Goal: Task Accomplishment & Management: Manage account settings

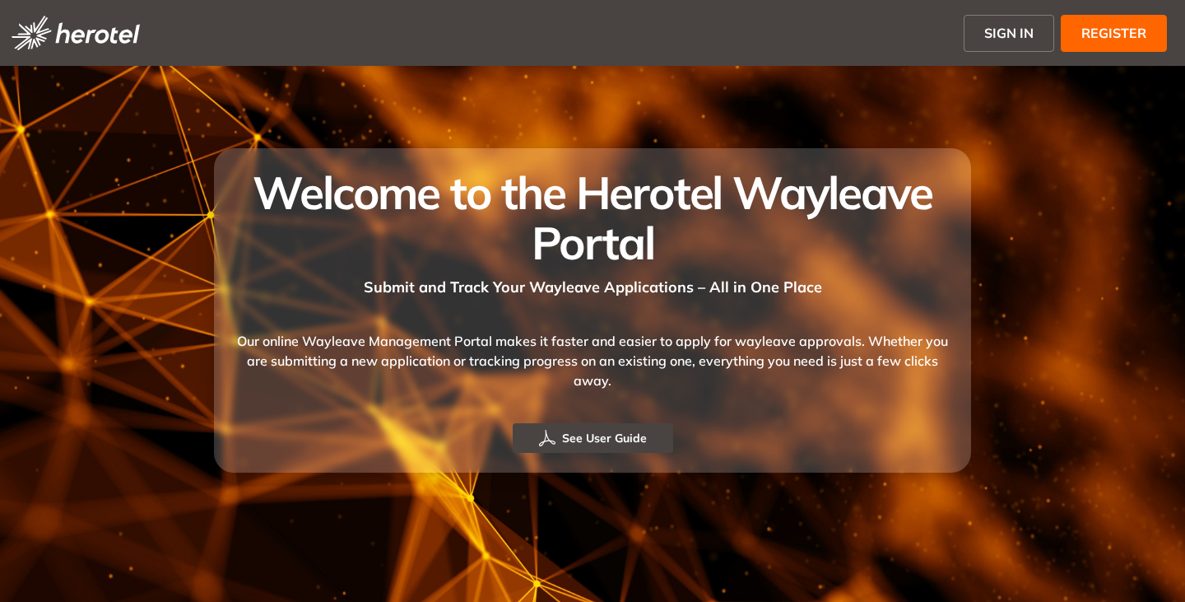
click at [1008, 28] on span "SIGN IN" at bounding box center [1009, 33] width 49 height 20
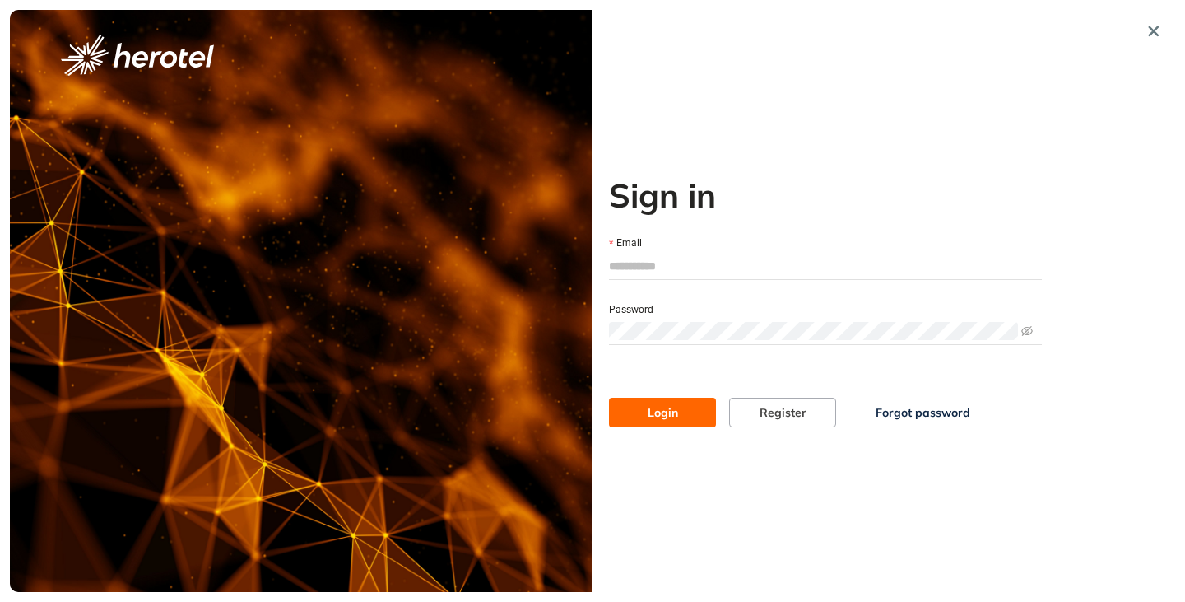
click at [639, 272] on input "Email" at bounding box center [825, 266] width 433 height 25
type input "**********"
click at [677, 427] on div "**********" at bounding box center [826, 301] width 466 height 582
click at [677, 416] on span "Login" at bounding box center [663, 412] width 30 height 18
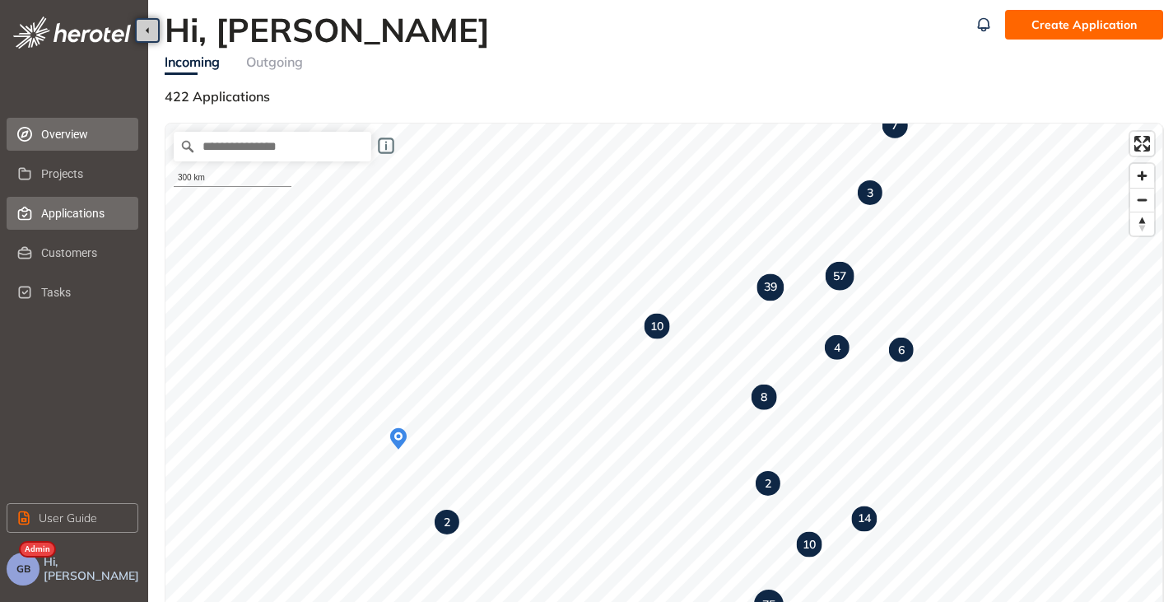
click at [70, 215] on span "Applications" at bounding box center [83, 213] width 84 height 33
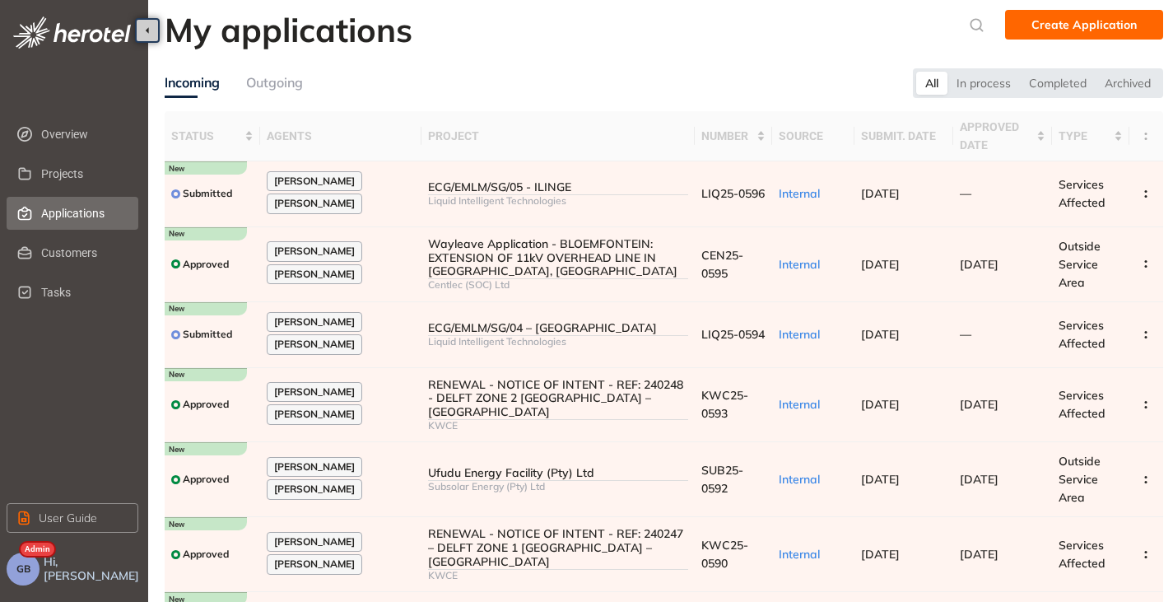
click at [259, 91] on div "Outgoing" at bounding box center [274, 82] width 57 height 21
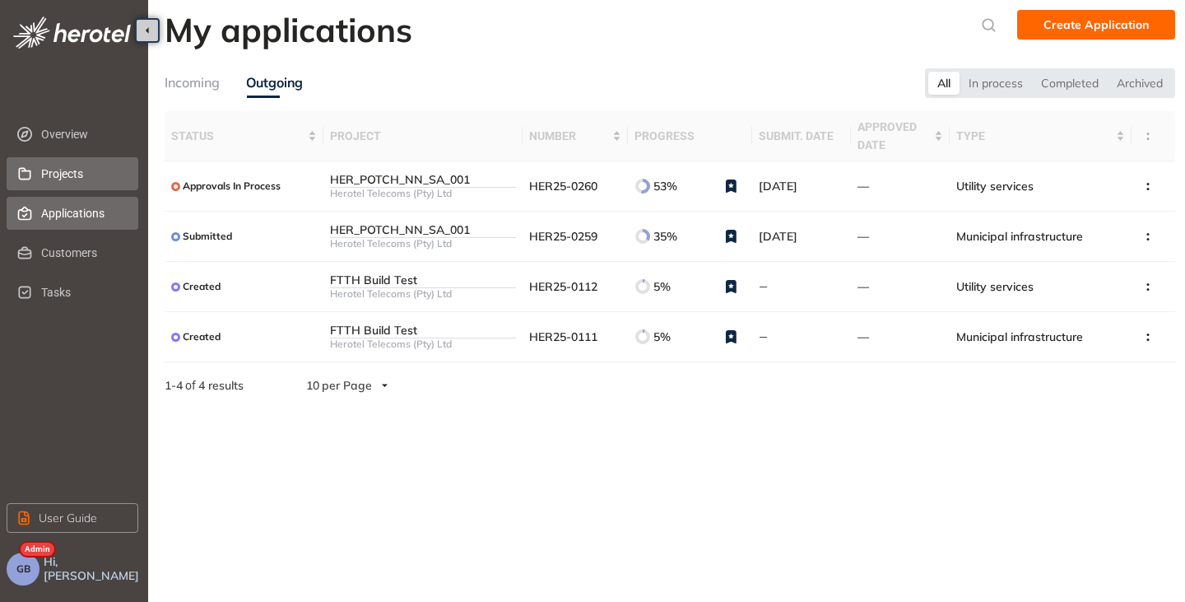
click at [68, 170] on span "Projects" at bounding box center [83, 173] width 84 height 33
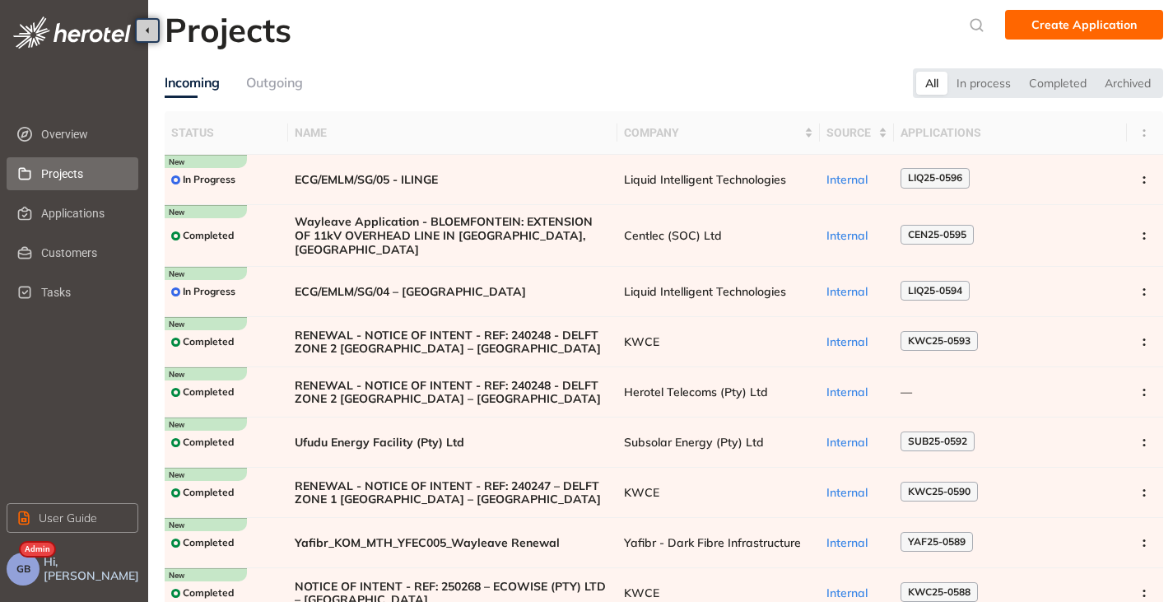
click at [278, 81] on div "Outgoing" at bounding box center [274, 82] width 57 height 21
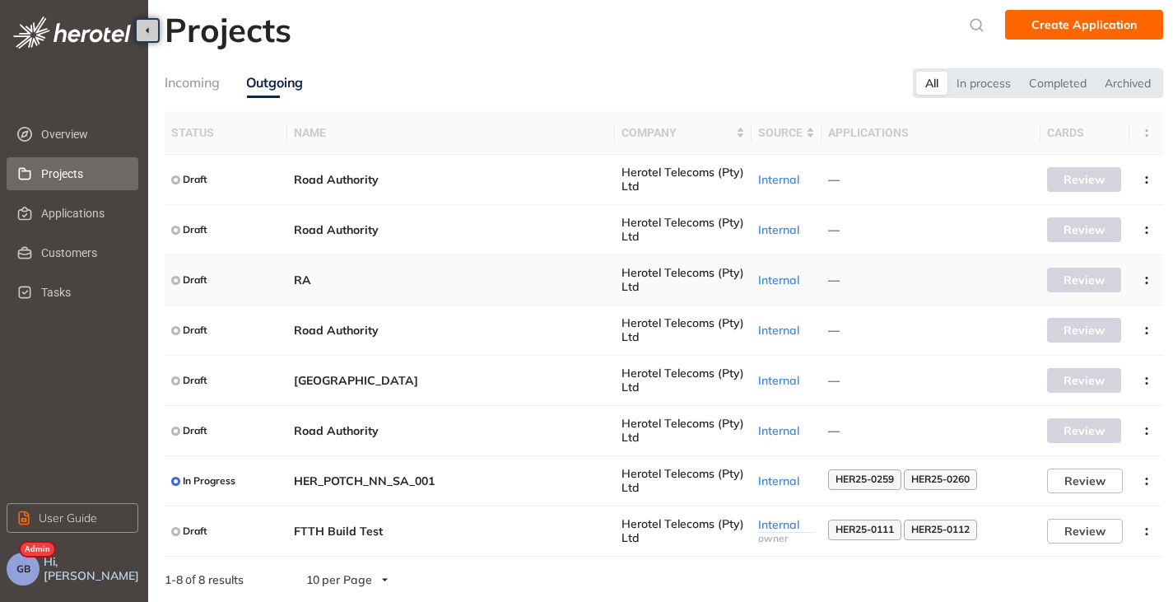
scroll to position [7, 0]
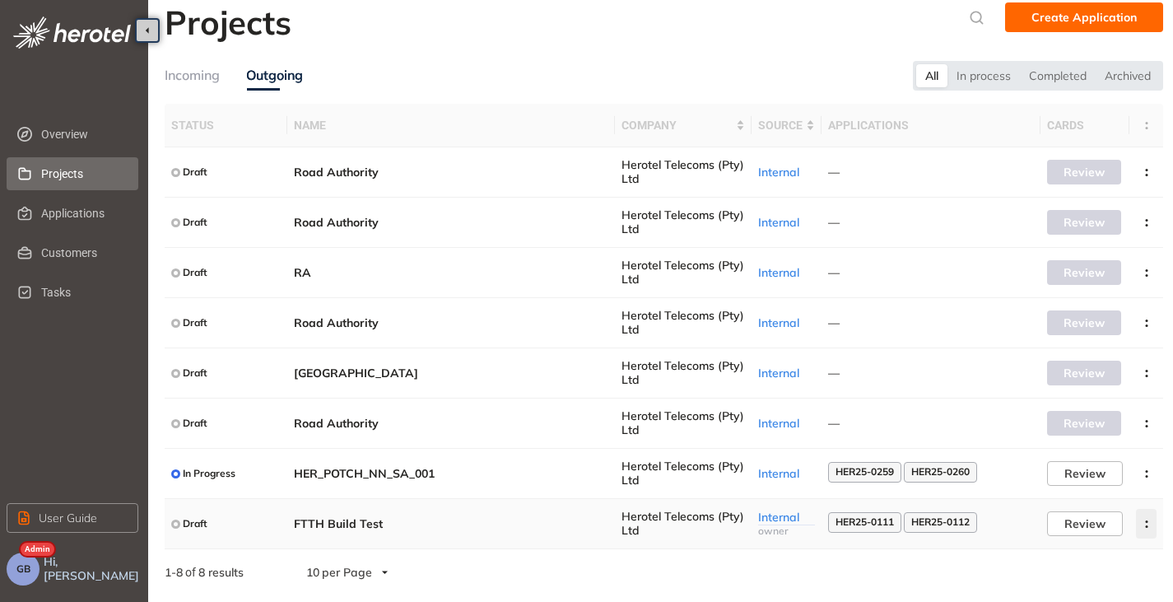
click at [1149, 526] on icon "button" at bounding box center [1147, 523] width 16 height 7
click at [1085, 557] on span "Archive project" at bounding box center [1069, 563] width 85 height 14
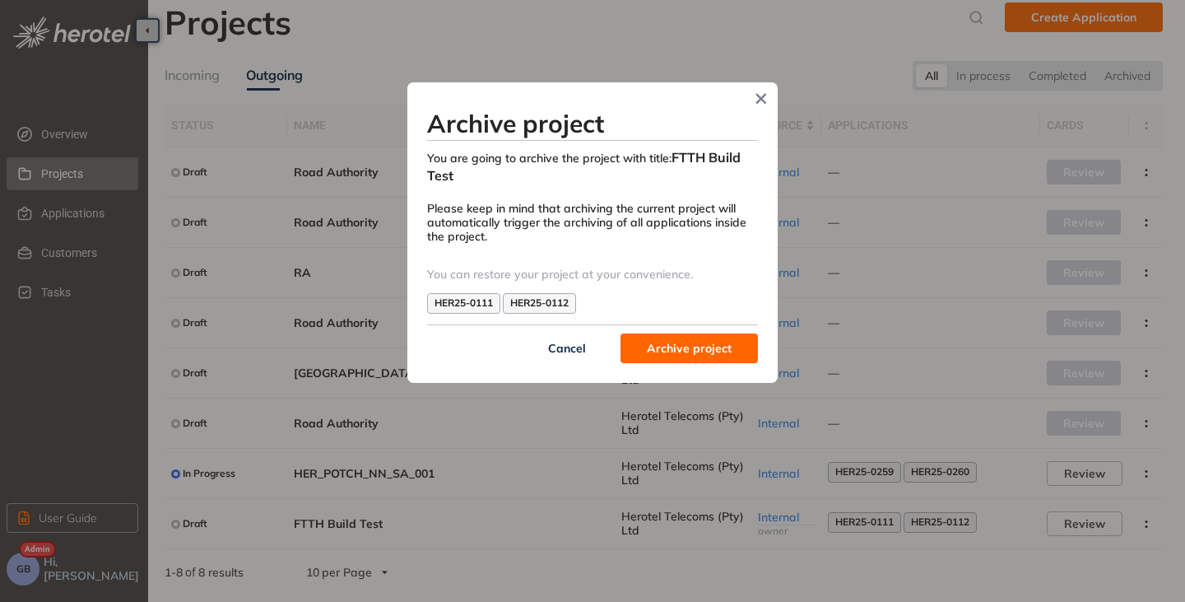
click at [678, 354] on span "Archive project" at bounding box center [689, 348] width 85 height 18
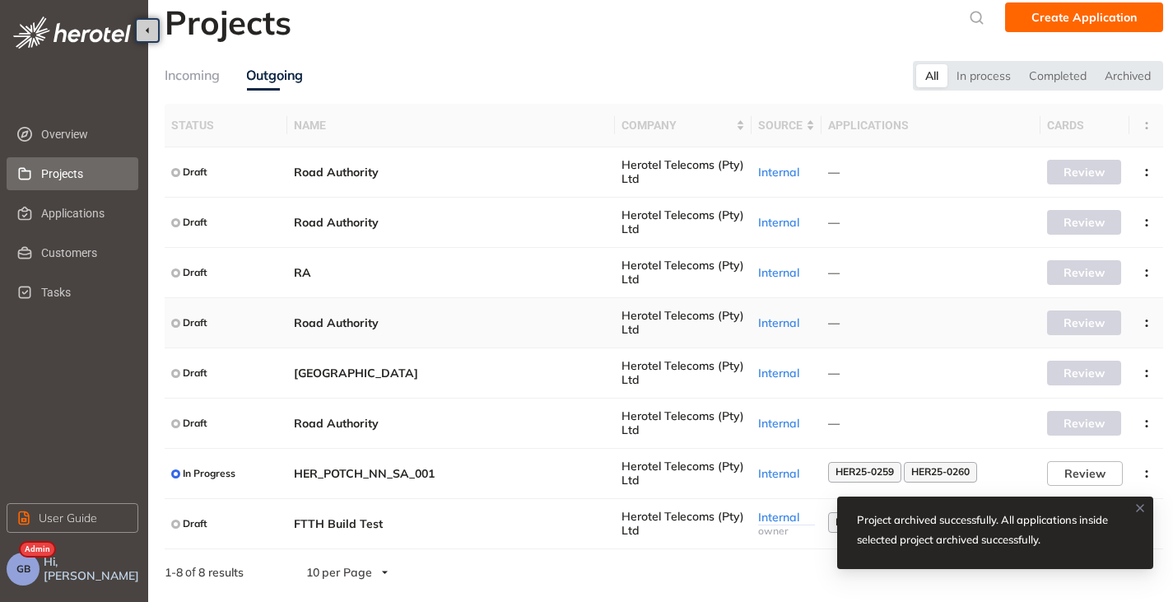
scroll to position [0, 0]
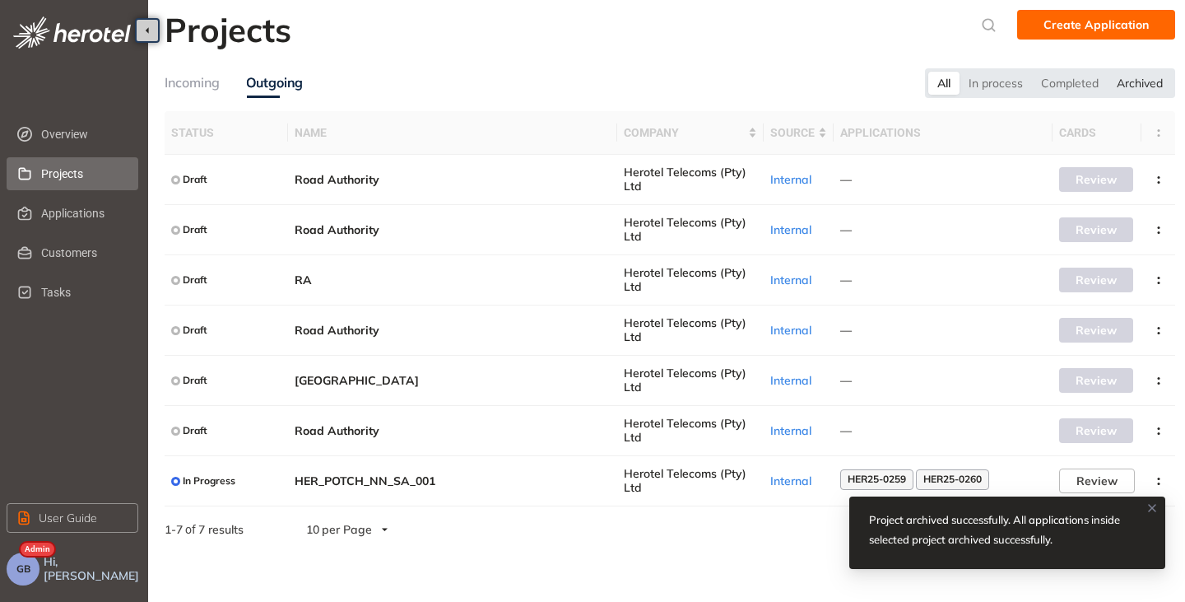
click at [1148, 80] on div "Archived" at bounding box center [1140, 83] width 64 height 23
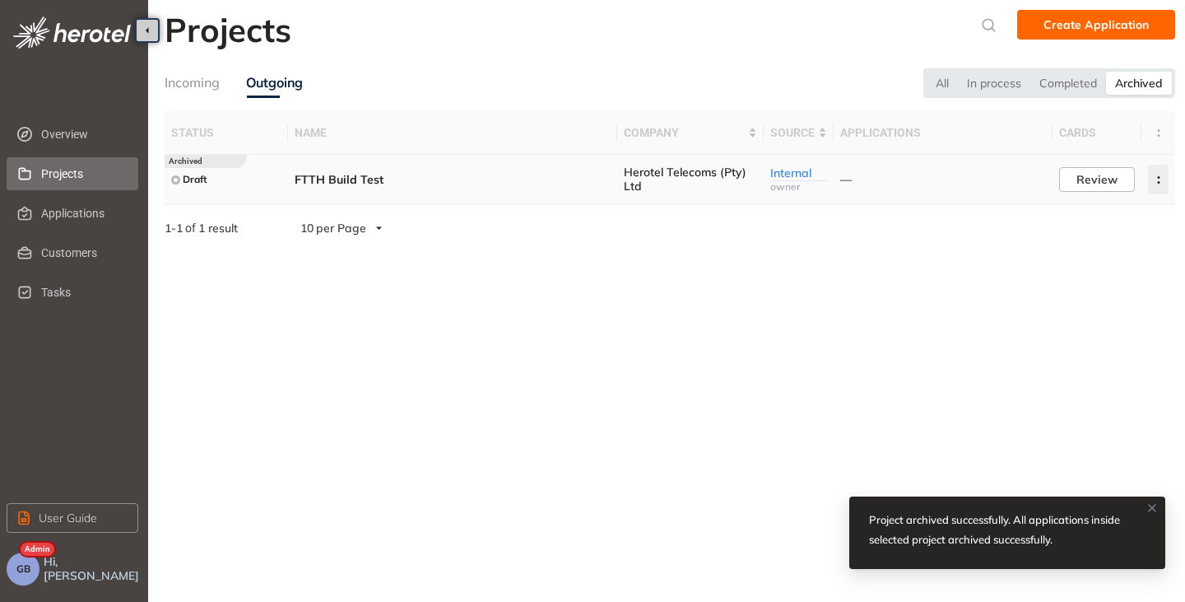
click at [1153, 173] on button "button" at bounding box center [1158, 180] width 21 height 30
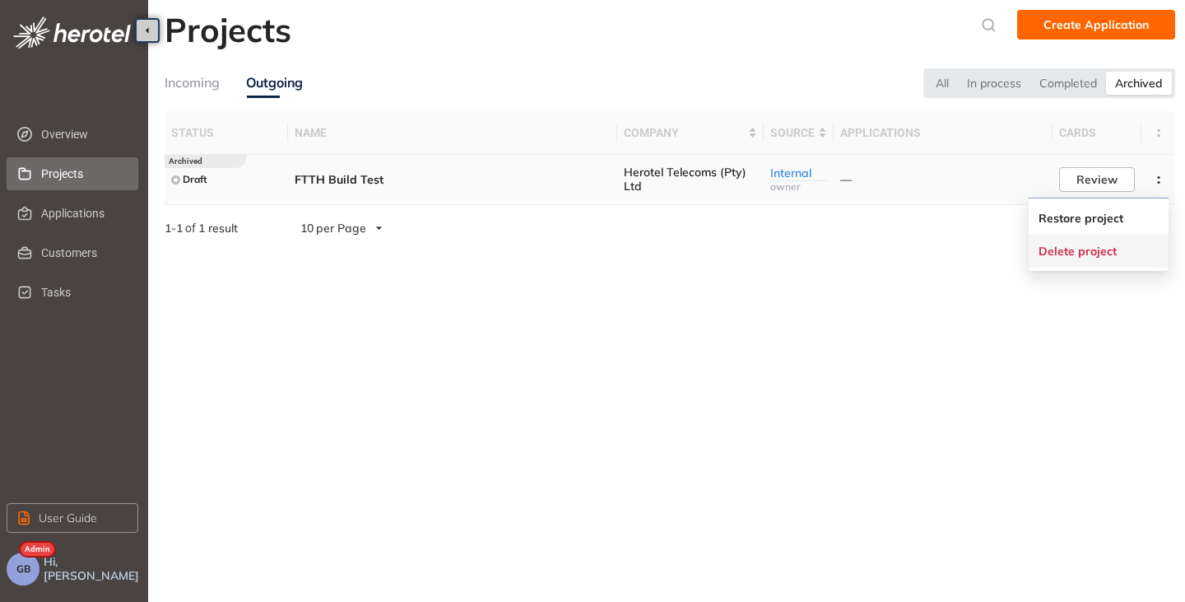
click at [1109, 249] on span "Delete project" at bounding box center [1078, 252] width 78 height 14
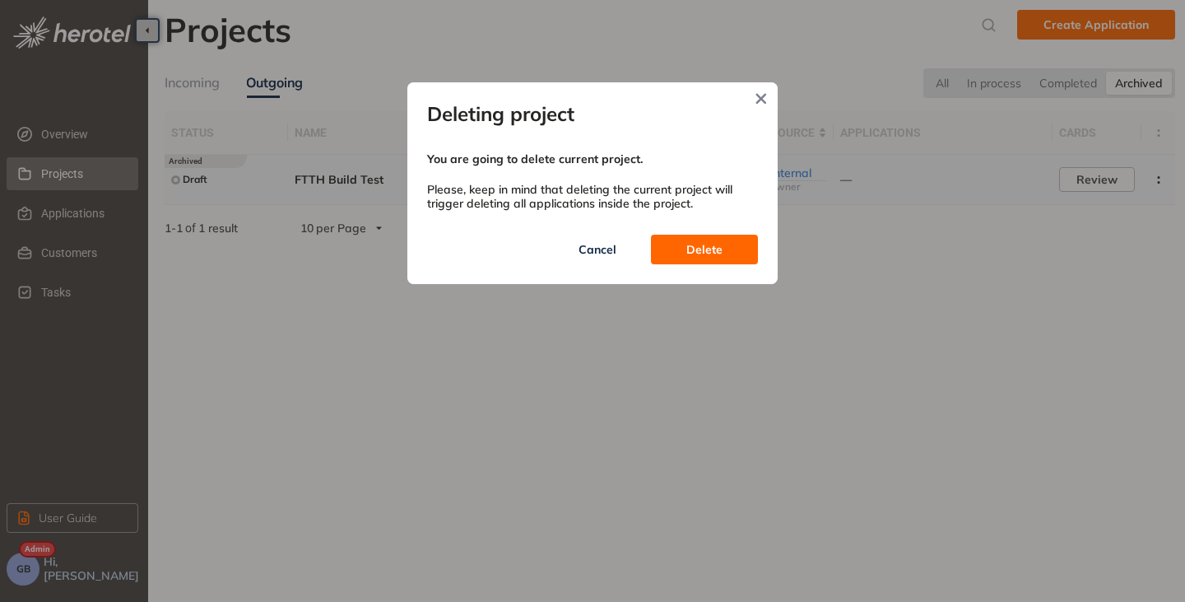
click at [737, 253] on button "Delete" at bounding box center [704, 250] width 107 height 30
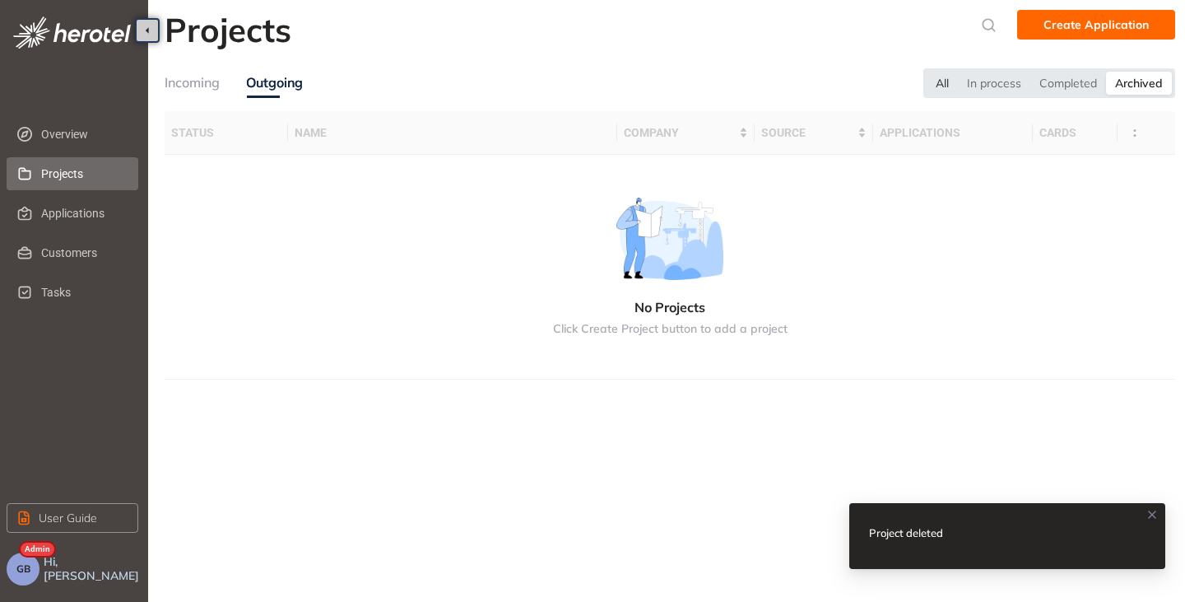
click at [949, 86] on div "All" at bounding box center [942, 83] width 31 height 23
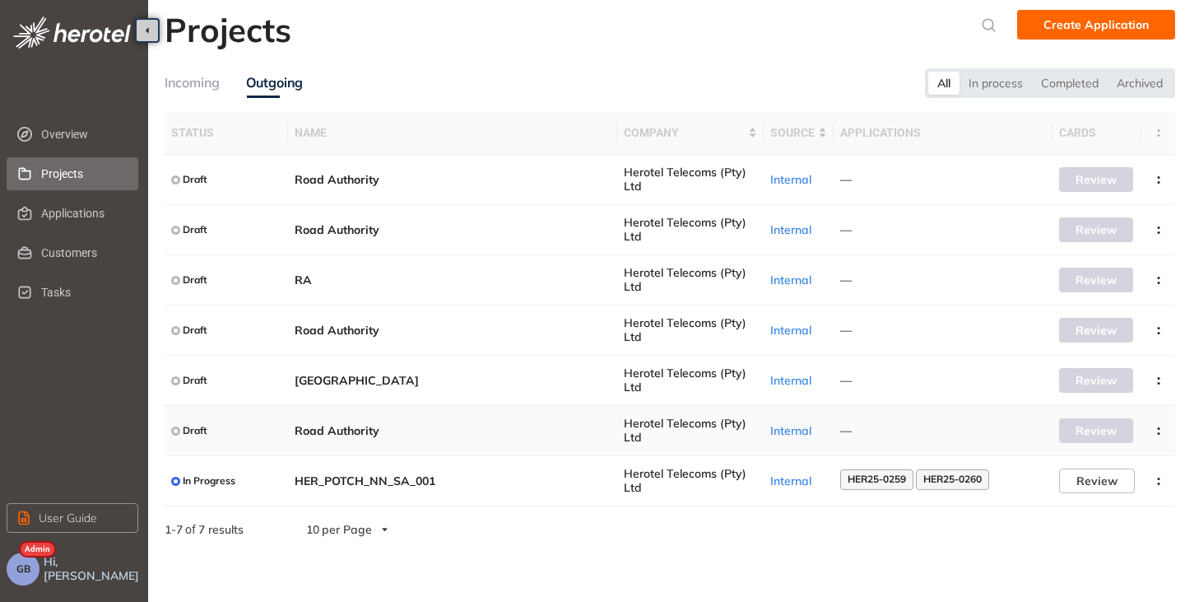
click at [385, 435] on span "Road Authority" at bounding box center [453, 431] width 316 height 14
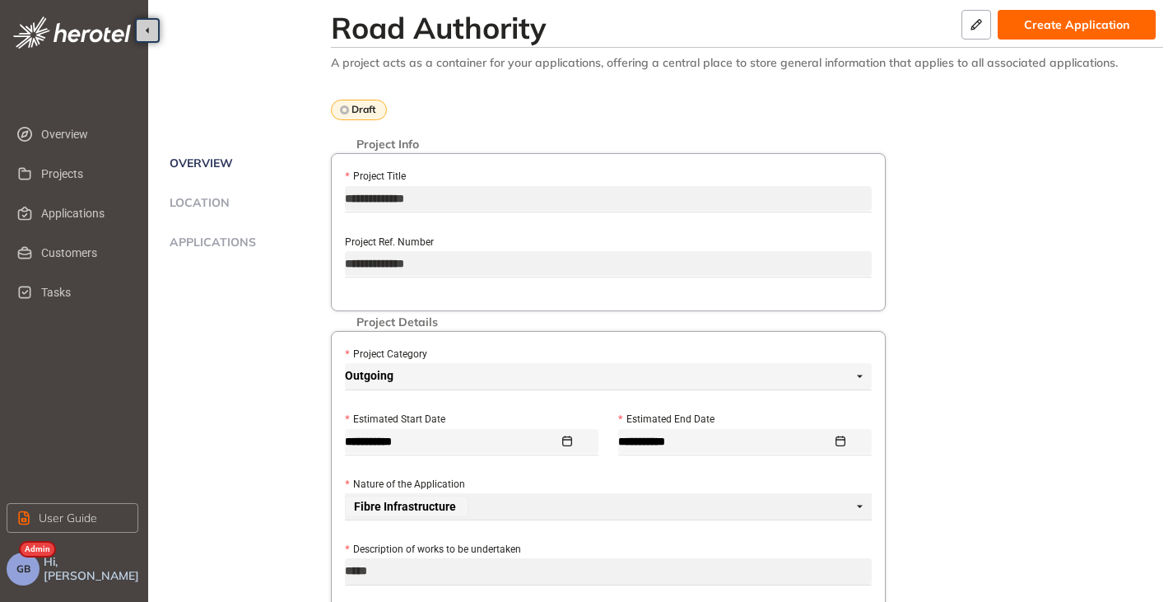
click at [198, 203] on span "Location" at bounding box center [197, 203] width 65 height 14
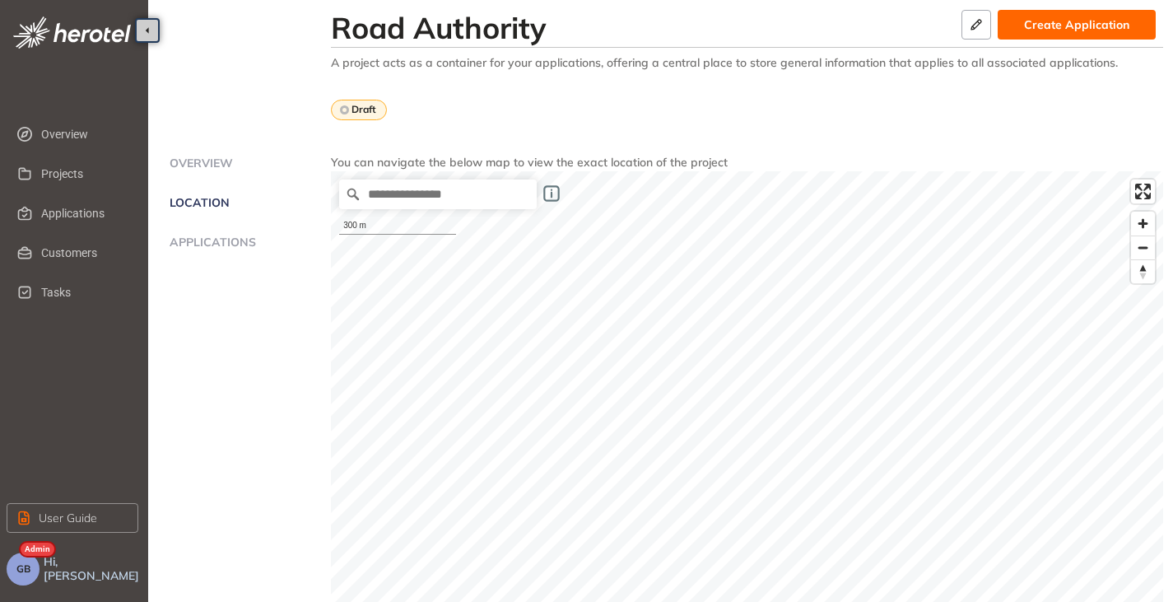
scroll to position [247, 0]
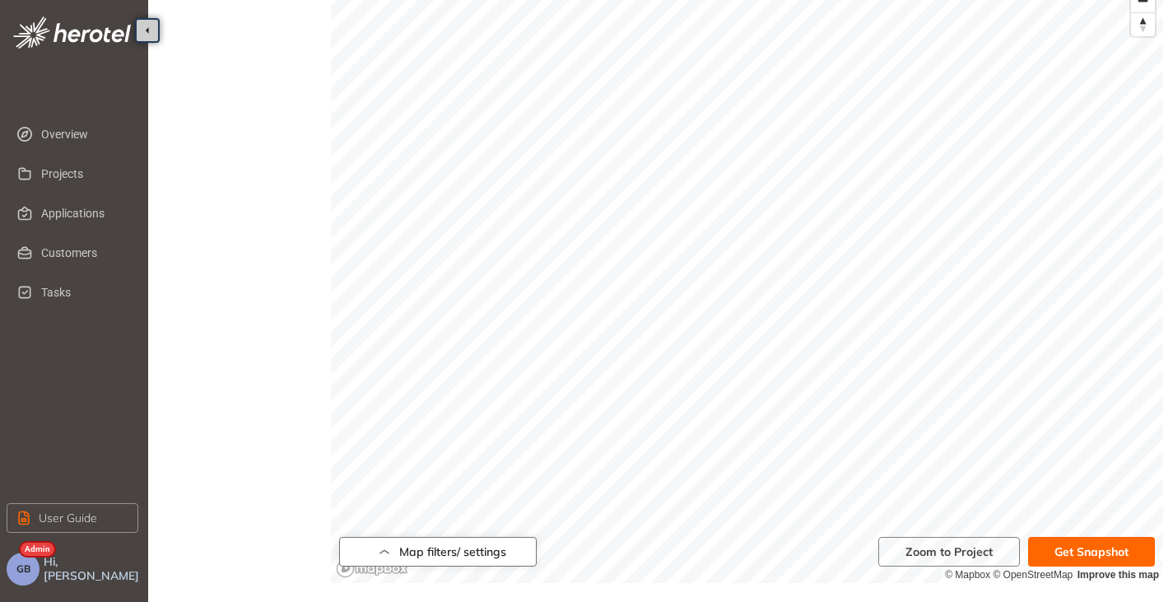
click at [389, 557] on icon "button" at bounding box center [384, 552] width 16 height 20
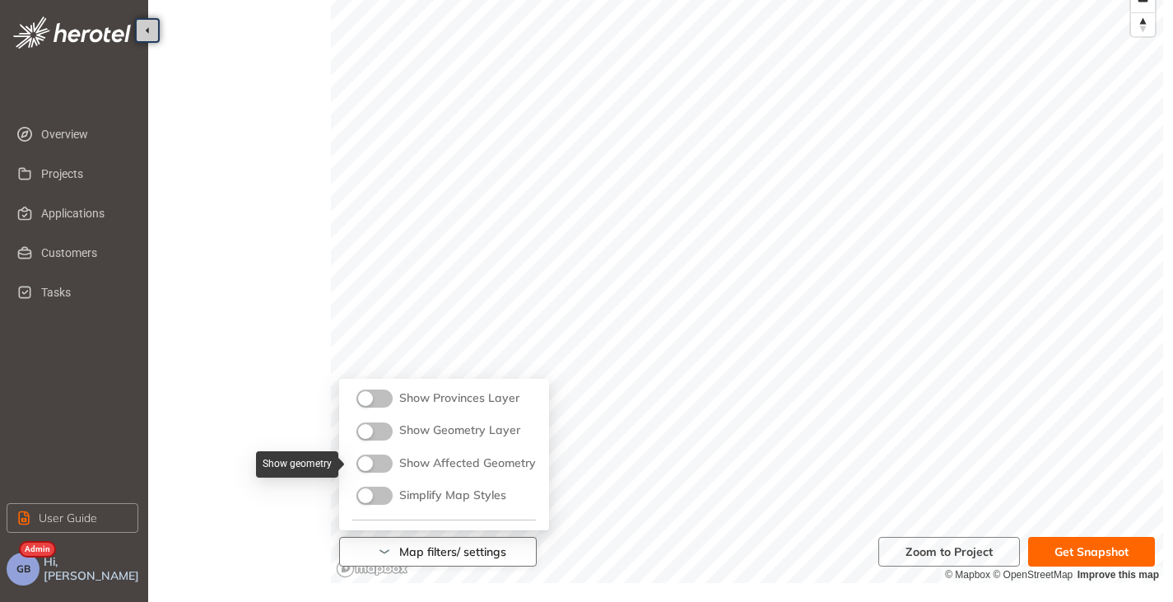
click at [376, 466] on button "button" at bounding box center [374, 463] width 36 height 18
click at [376, 466] on div "button" at bounding box center [383, 463] width 15 height 15
click at [380, 434] on button "button" at bounding box center [374, 431] width 36 height 18
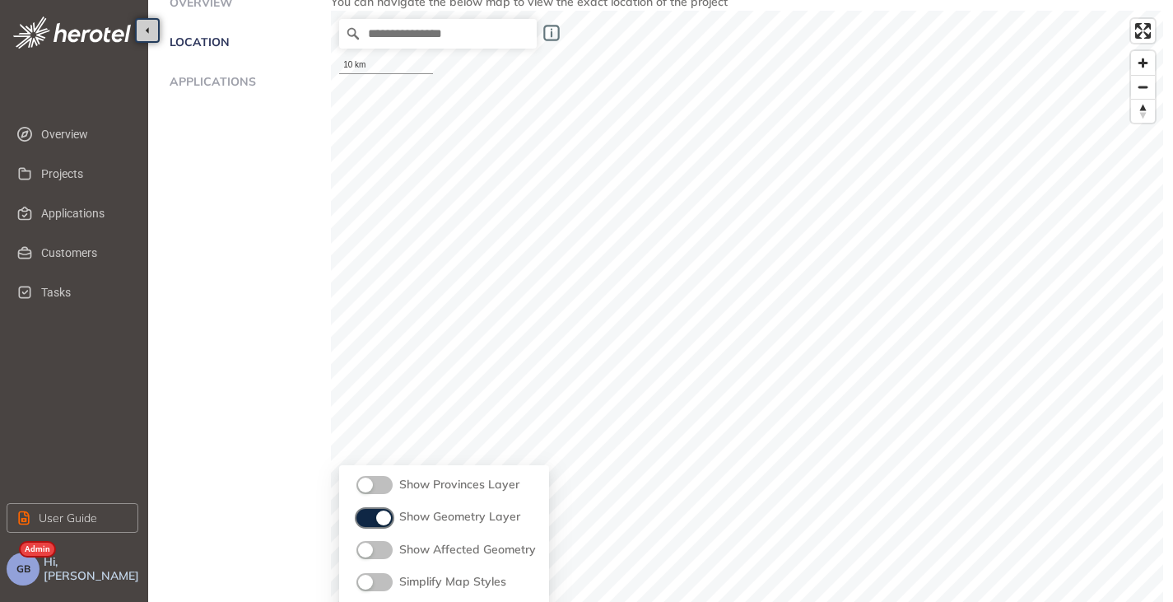
scroll to position [329, 0]
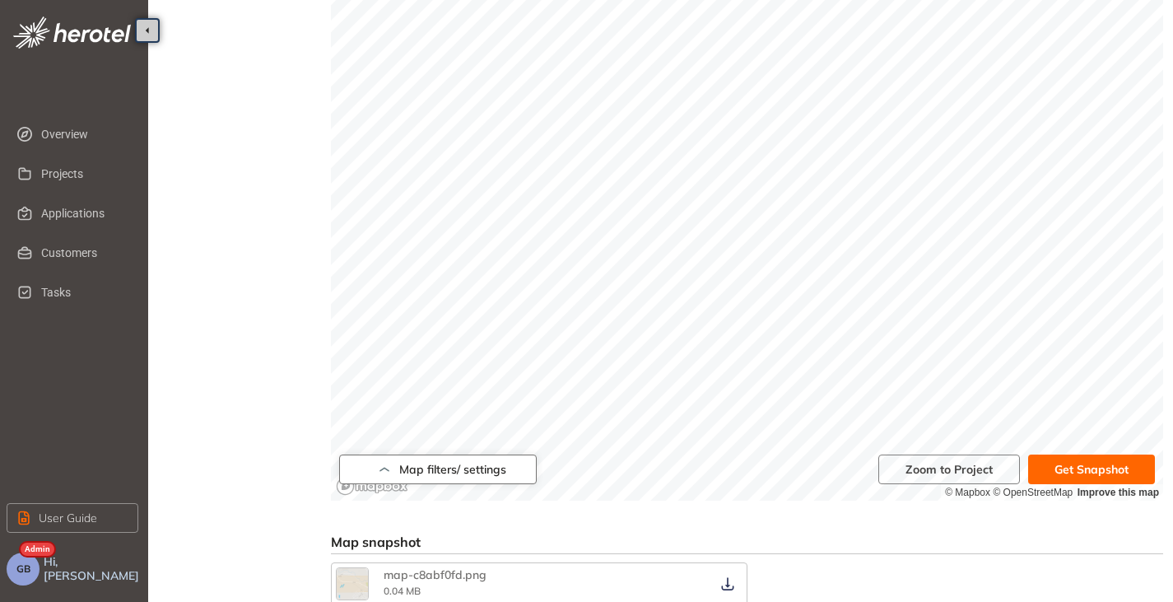
click at [389, 466] on icon "button" at bounding box center [384, 469] width 16 height 20
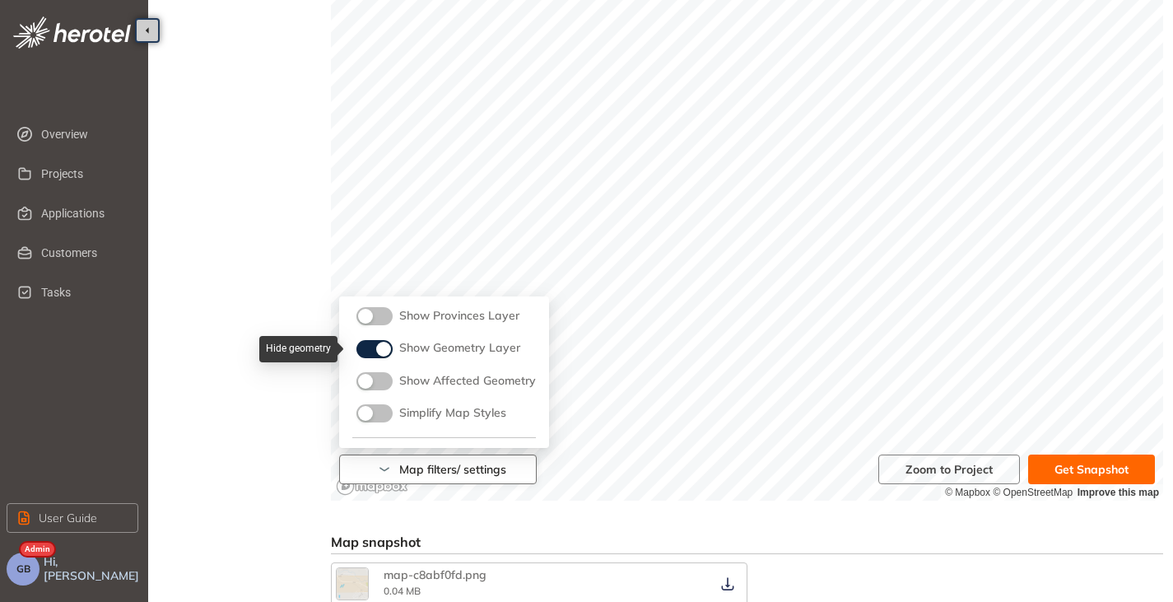
click at [367, 347] on button "button" at bounding box center [374, 349] width 36 height 18
click at [375, 382] on button "button" at bounding box center [374, 381] width 36 height 18
click at [370, 384] on button "button" at bounding box center [374, 381] width 36 height 18
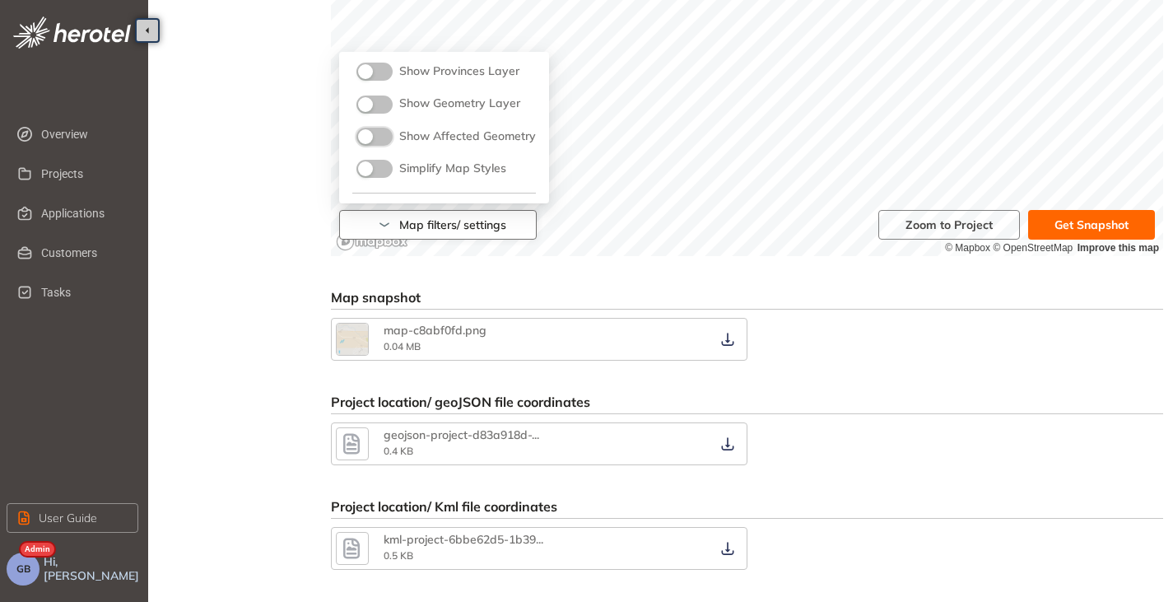
scroll to position [576, 0]
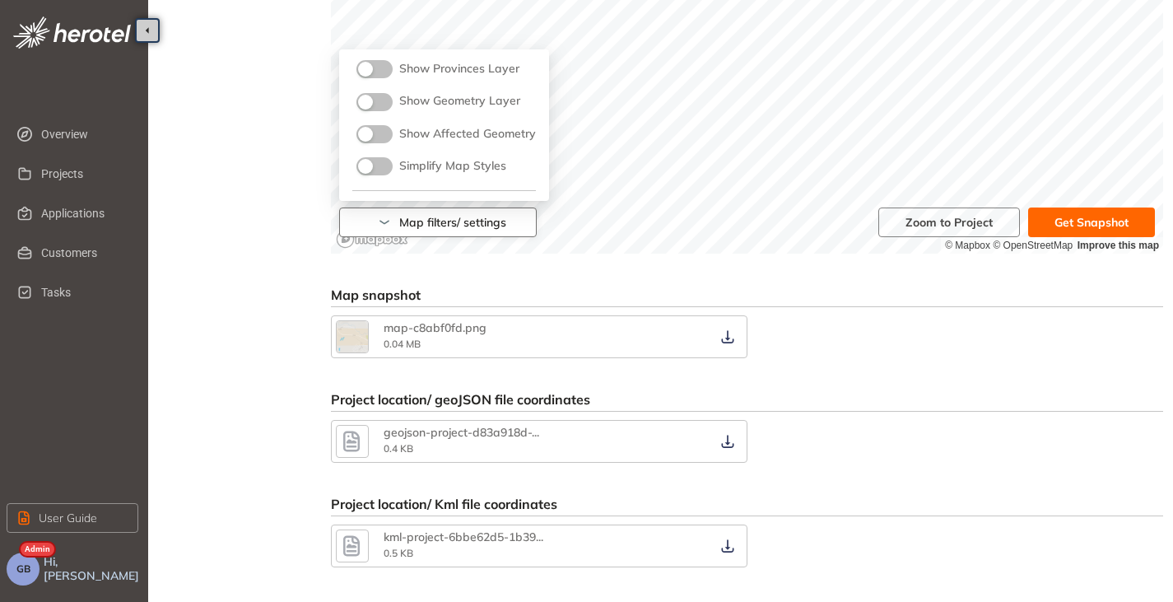
click at [382, 222] on icon "button" at bounding box center [385, 222] width 10 height 4
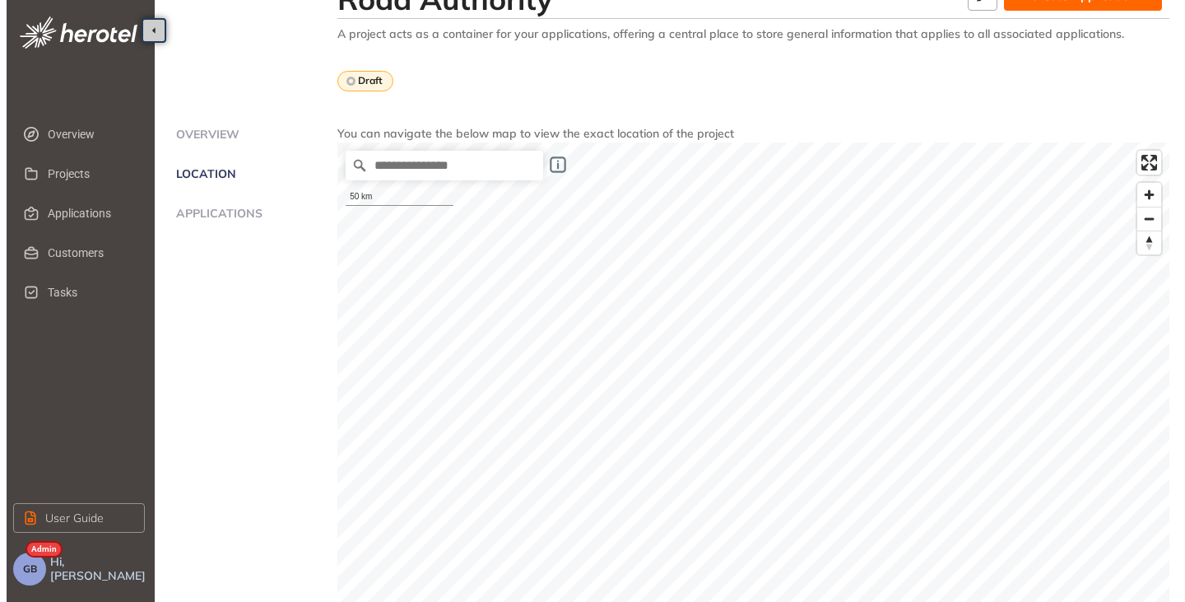
scroll to position [0, 0]
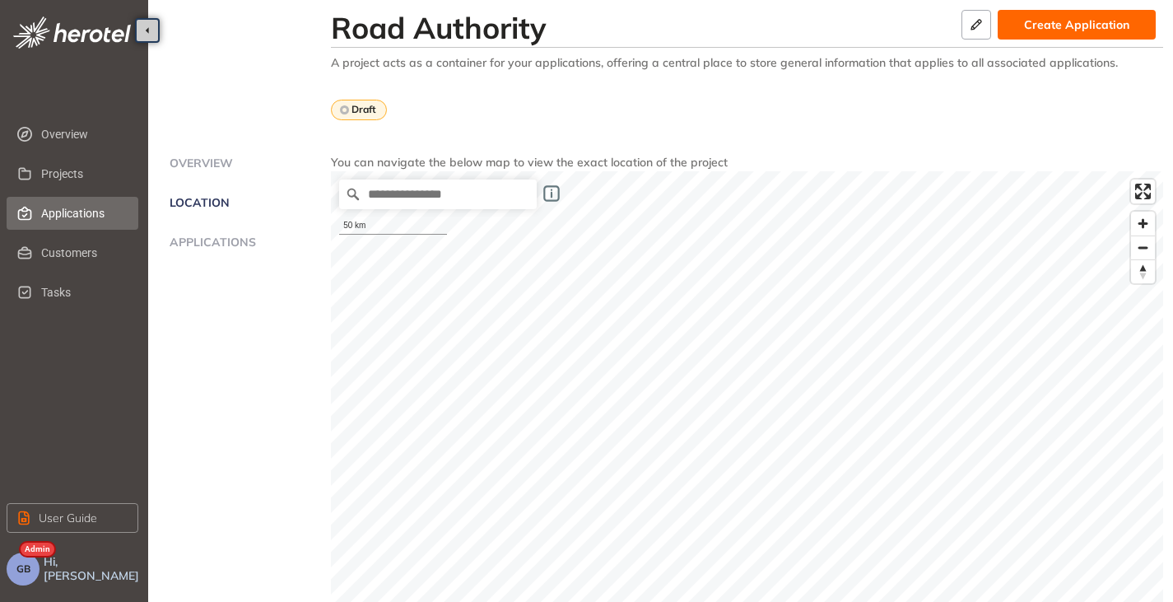
click at [60, 207] on span "Applications" at bounding box center [83, 213] width 84 height 33
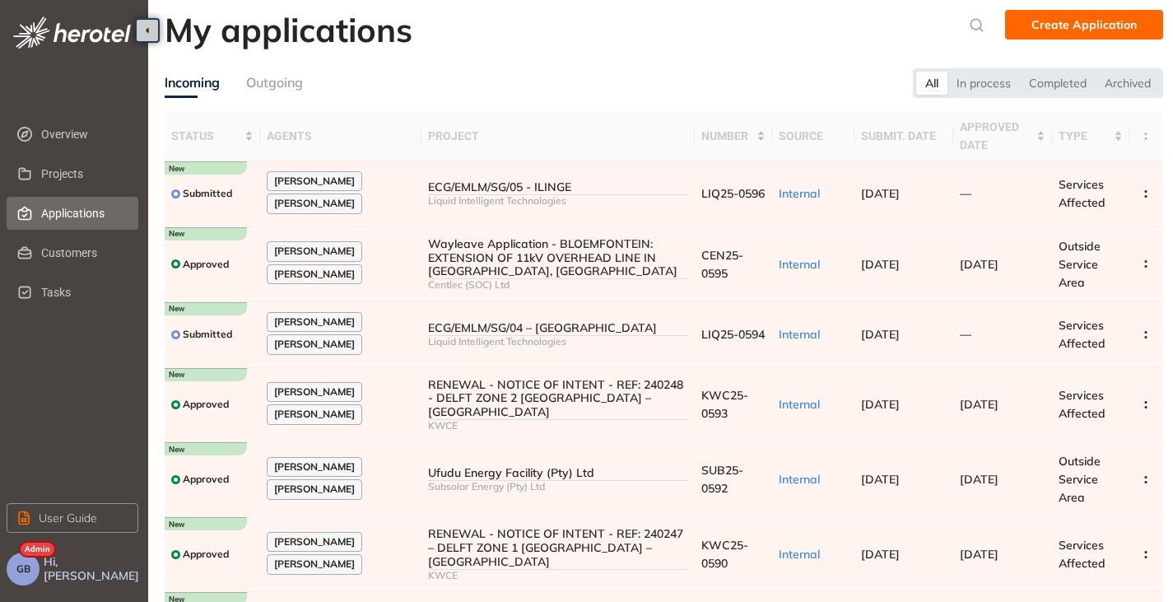
click at [27, 568] on span "GB" at bounding box center [23, 569] width 14 height 12
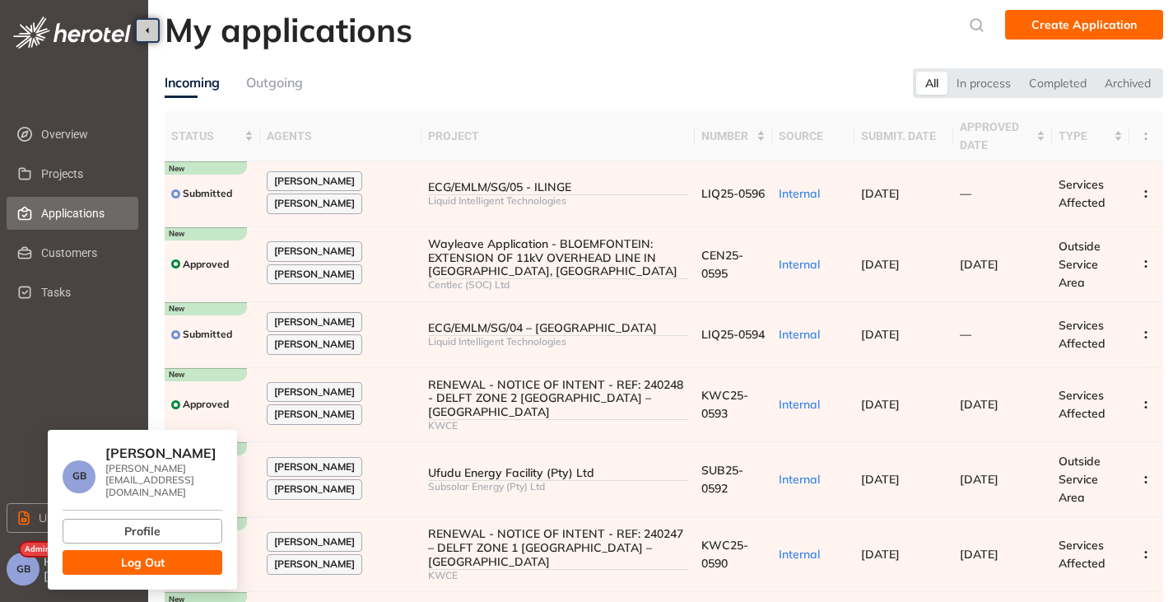
click at [119, 557] on button "Log Out" at bounding box center [143, 562] width 160 height 25
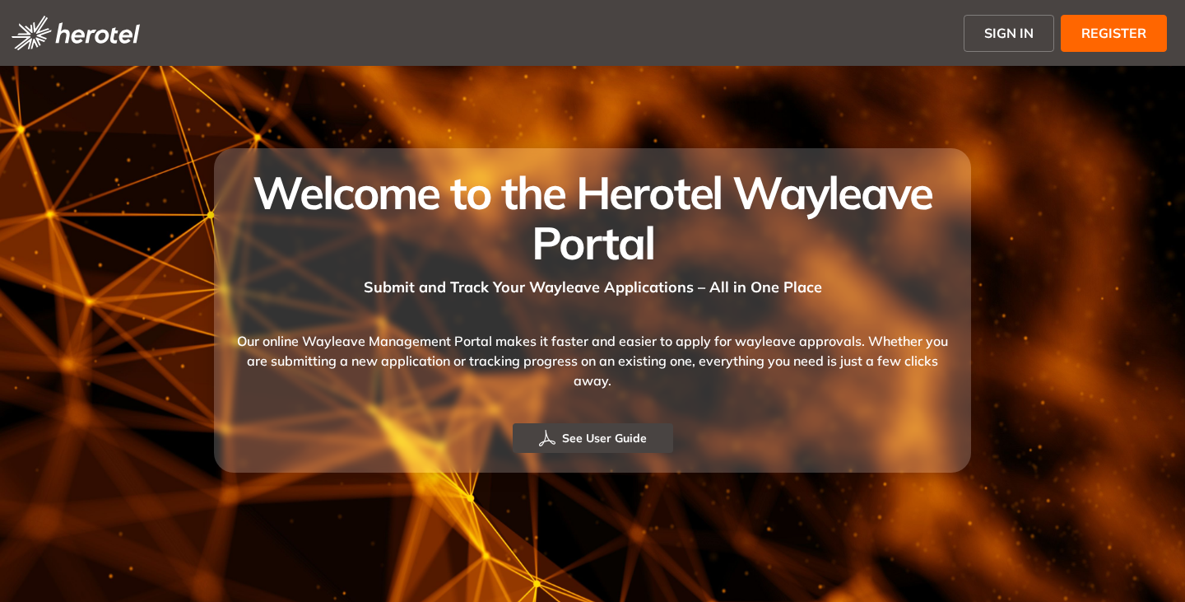
click at [1004, 35] on span "SIGN IN" at bounding box center [1009, 33] width 49 height 20
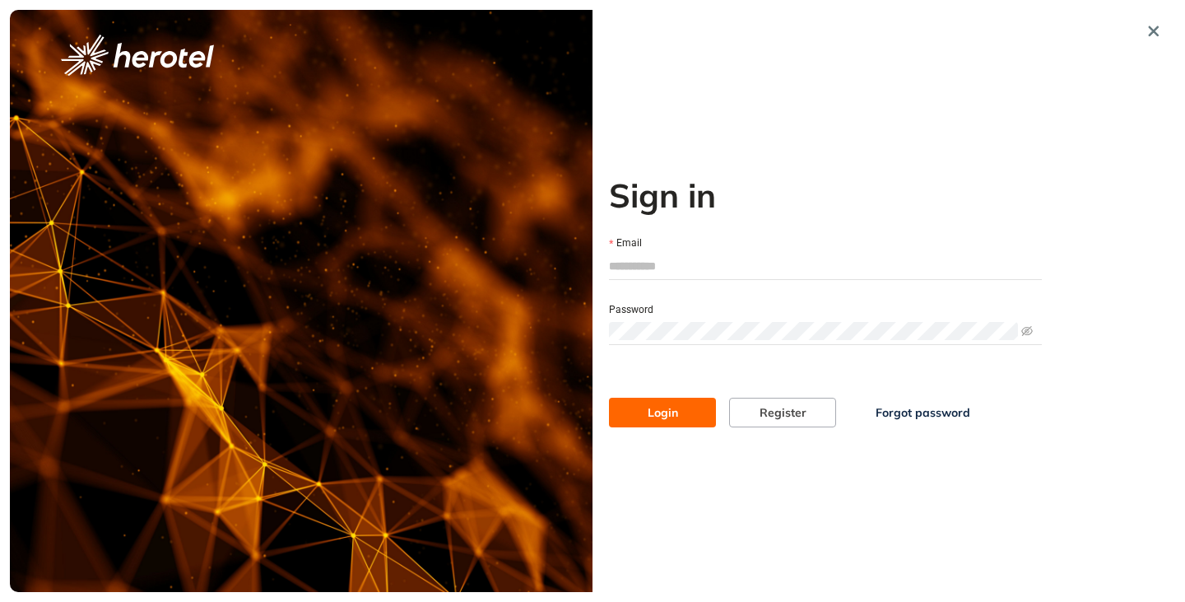
click at [636, 263] on input "Email" at bounding box center [825, 266] width 433 height 25
type input "**********"
click at [609, 398] on button "Login" at bounding box center [662, 413] width 107 height 30
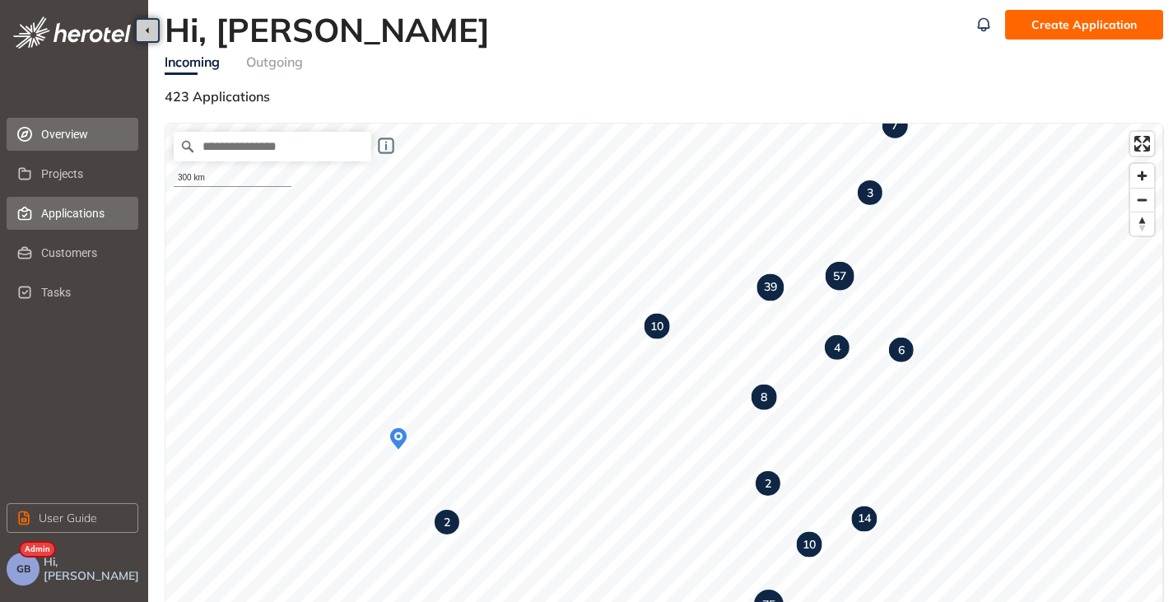
click at [72, 207] on span "Applications" at bounding box center [83, 213] width 84 height 33
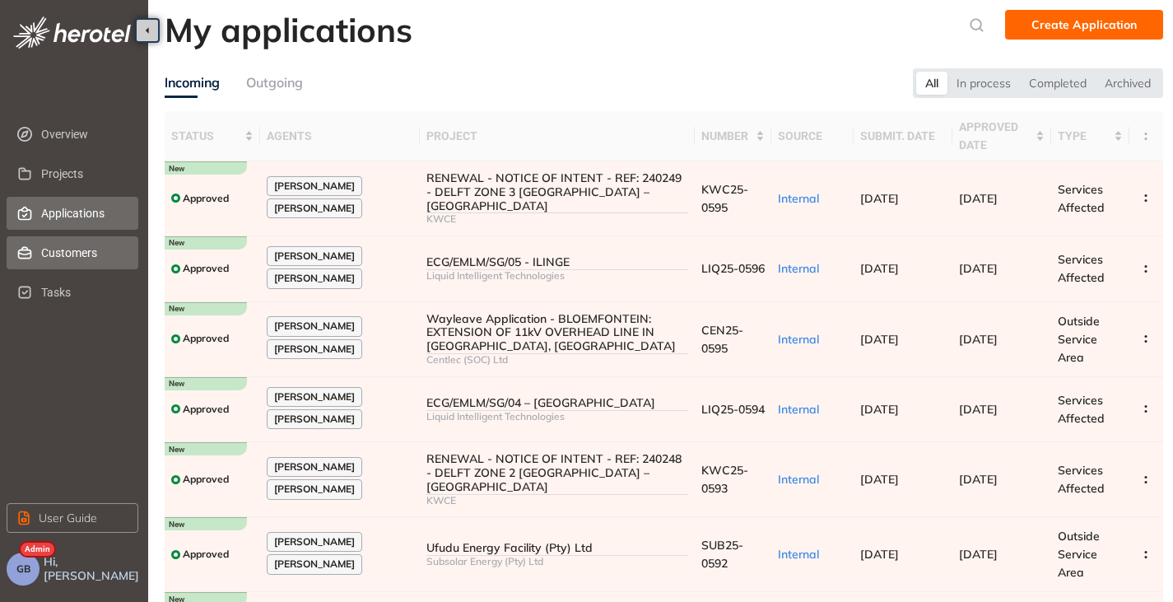
click at [83, 253] on span "Customers" at bounding box center [83, 252] width 84 height 33
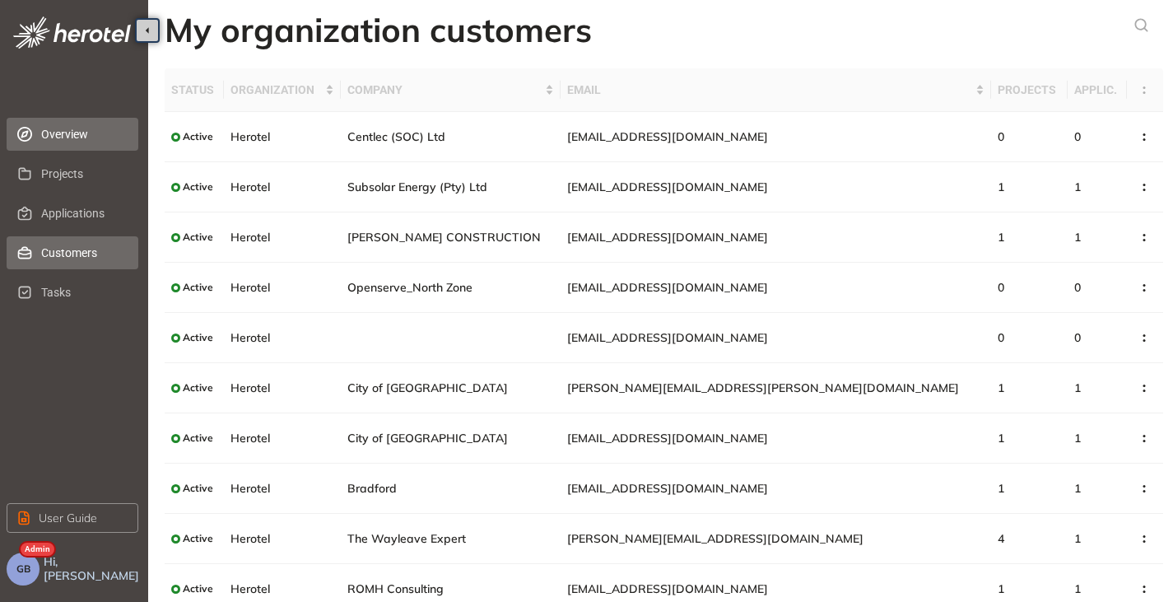
click at [63, 132] on span "Overview" at bounding box center [83, 134] width 84 height 33
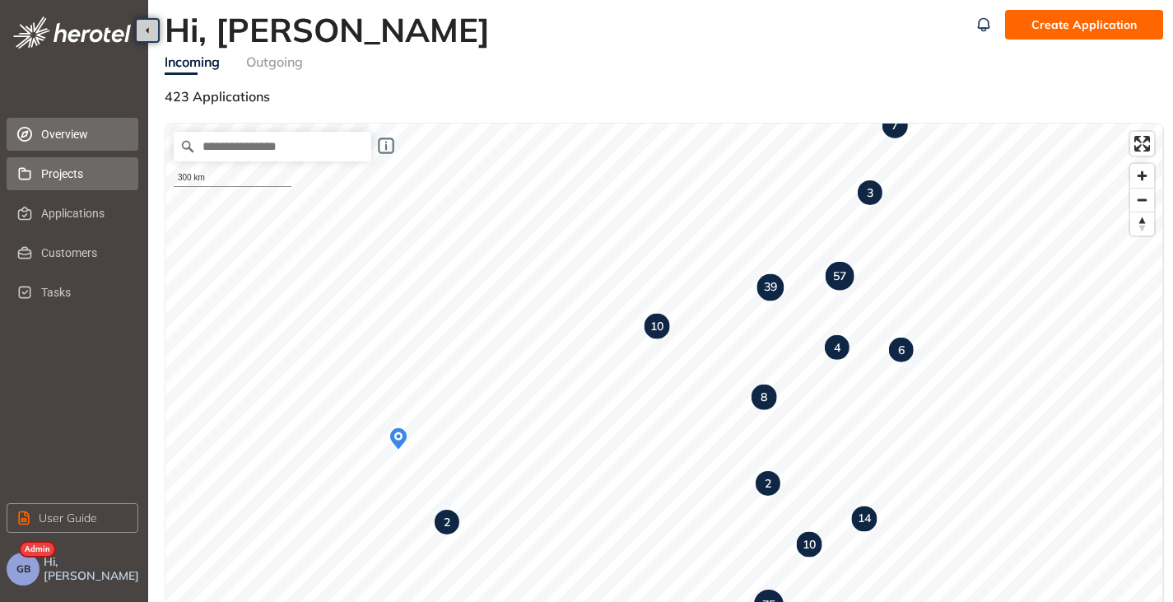
click at [58, 180] on span "Projects" at bounding box center [83, 173] width 84 height 33
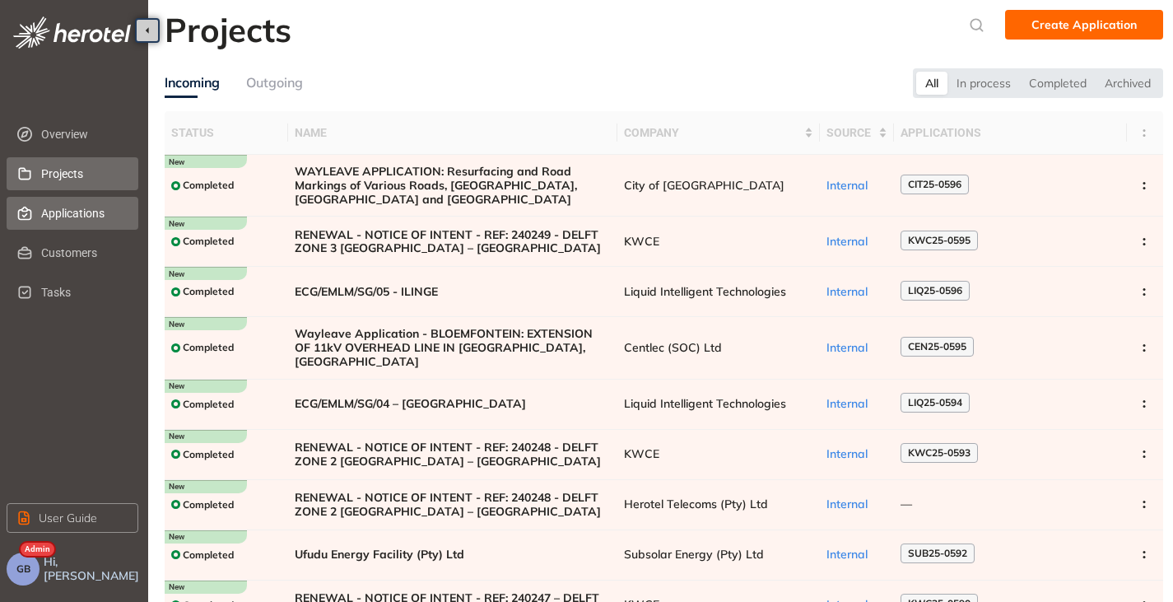
click at [72, 219] on span "Applications" at bounding box center [83, 213] width 84 height 33
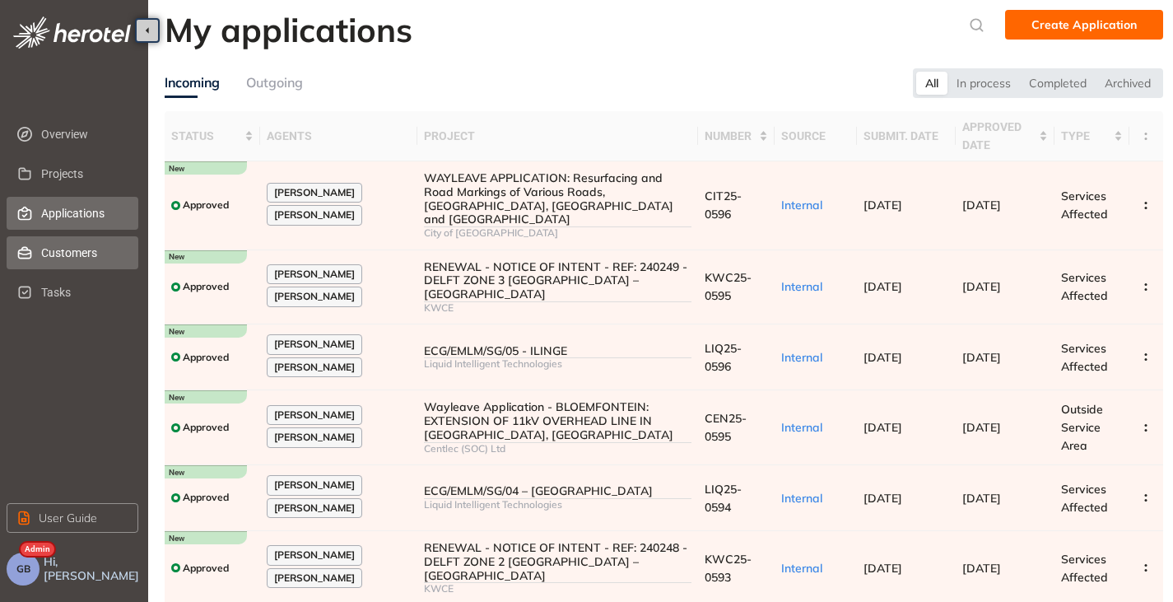
click at [58, 264] on span "Customers" at bounding box center [83, 252] width 84 height 33
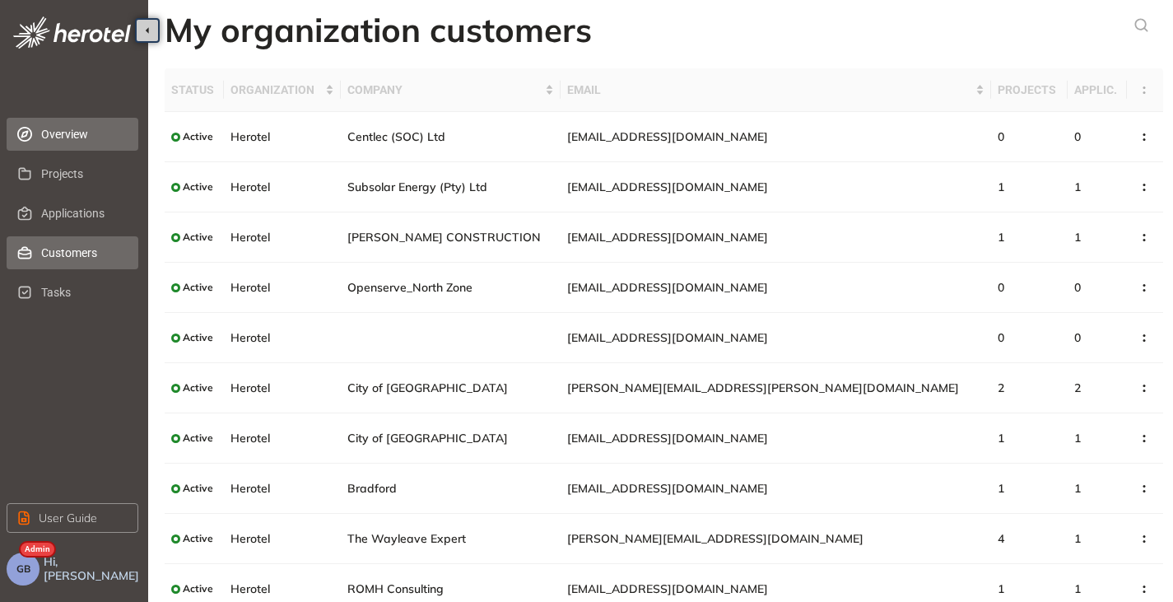
click at [59, 124] on span "Overview" at bounding box center [83, 134] width 84 height 33
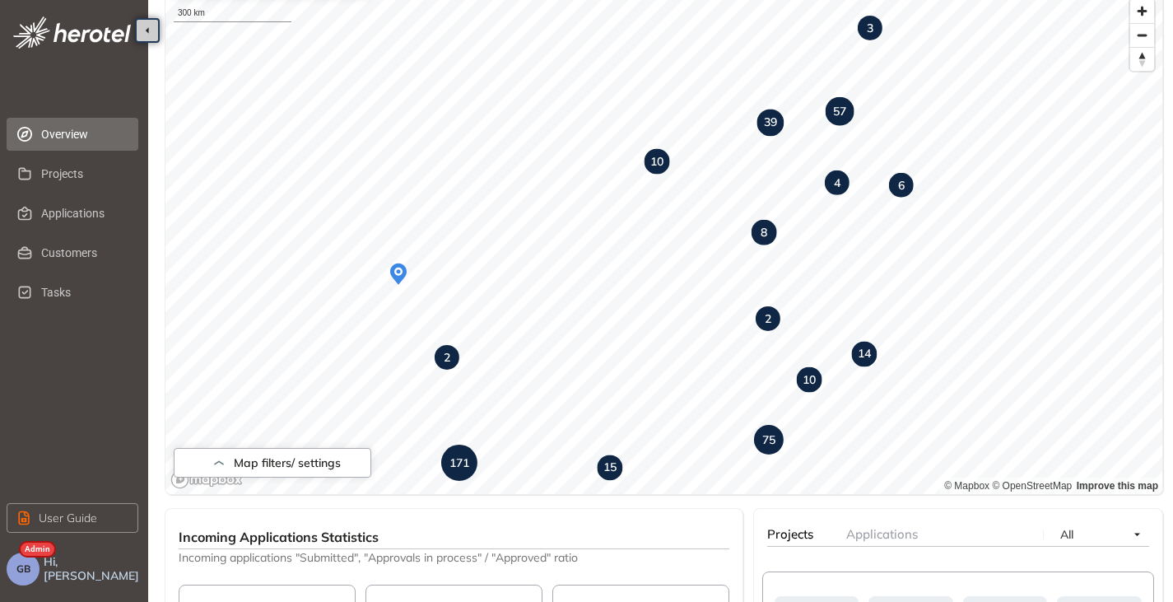
scroll to position [494, 0]
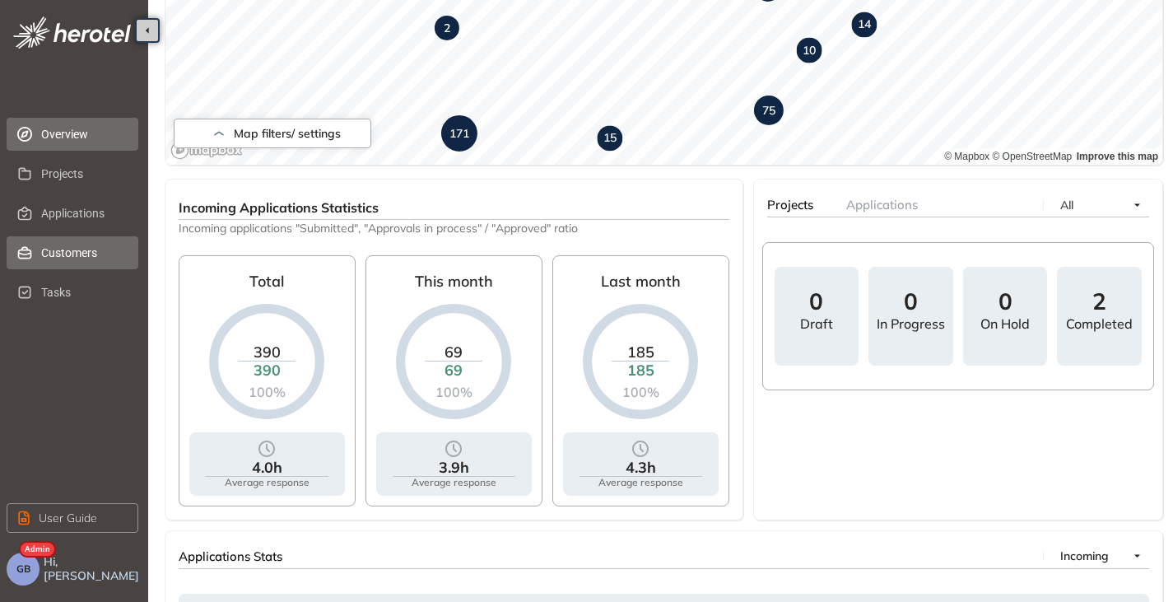
click at [65, 255] on span "Customers" at bounding box center [83, 252] width 84 height 33
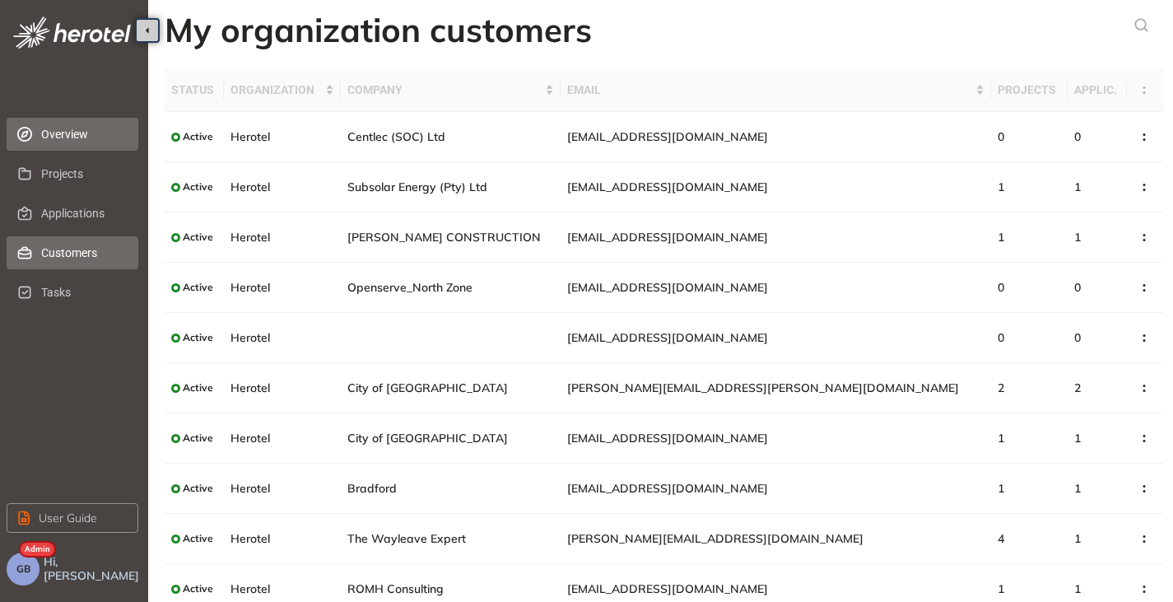
click at [55, 124] on span "Overview" at bounding box center [83, 134] width 84 height 33
